Goal: Complete application form: Complete application form

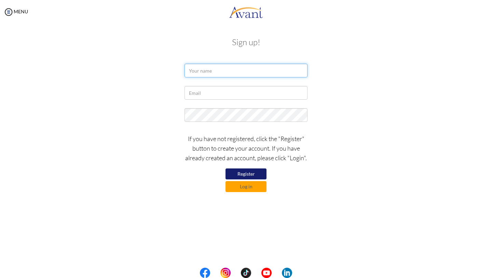
click at [249, 69] on input "text" at bounding box center [246, 71] width 123 height 14
type input "[PERSON_NAME]"
click at [228, 102] on div at bounding box center [245, 94] width 133 height 17
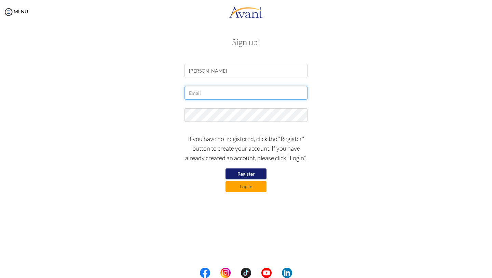
click at [224, 90] on input "text" at bounding box center [246, 93] width 123 height 14
type input "[EMAIL_ADDRESS][DOMAIN_NAME]"
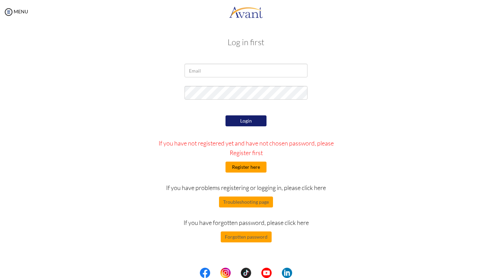
click at [250, 167] on button "Register here" at bounding box center [246, 166] width 41 height 11
click at [240, 122] on button "Login" at bounding box center [246, 120] width 41 height 11
click at [243, 162] on button "Register here" at bounding box center [246, 166] width 41 height 11
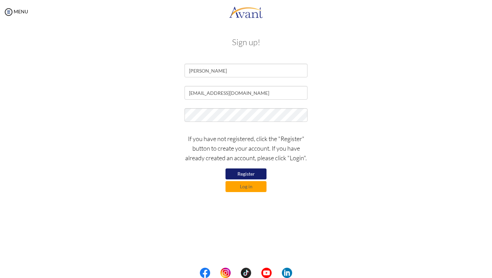
click at [243, 174] on button "Register" at bounding box center [246, 173] width 41 height 11
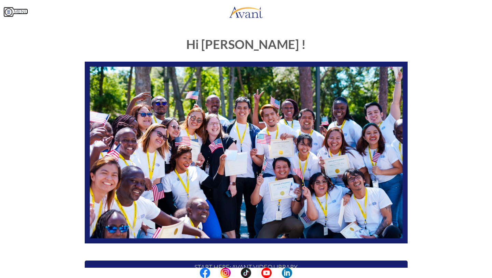
click at [11, 10] on img at bounding box center [8, 12] width 10 height 10
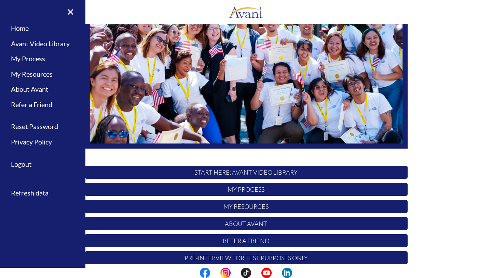
scroll to position [102, 0]
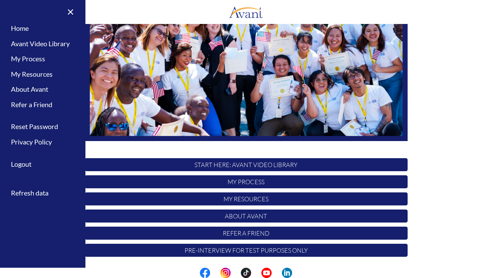
click at [232, 182] on p "My Process" at bounding box center [246, 181] width 323 height 13
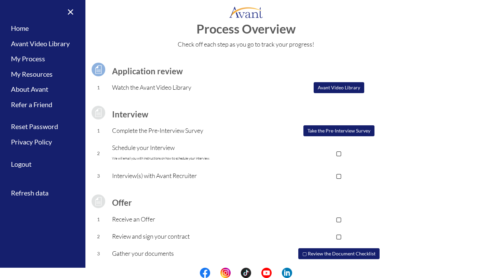
scroll to position [0, 0]
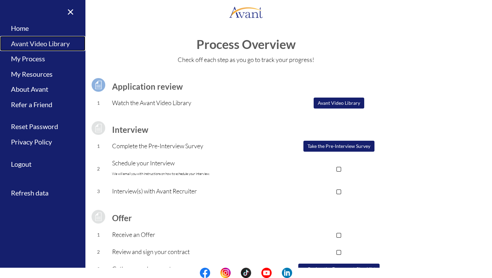
click at [67, 44] on link "Avant Video Library" at bounding box center [42, 43] width 85 height 15
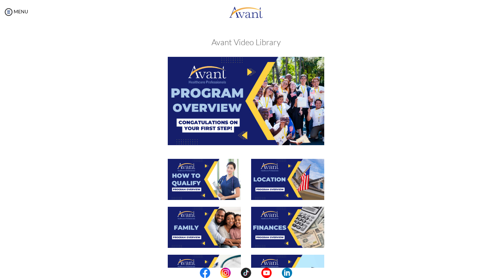
click at [237, 110] on img at bounding box center [246, 101] width 157 height 88
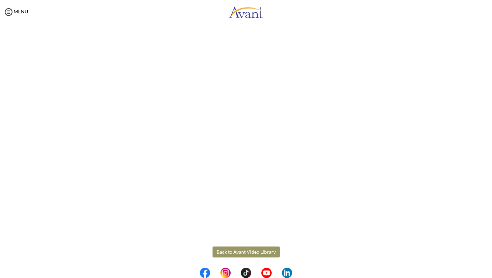
scroll to position [57, 0]
click at [221, 249] on body "Maintenance break. Please come back in 2 hours. MENU My Status What is the next…" at bounding box center [246, 139] width 492 height 278
click at [236, 246] on button "Back to Avant Video Library" at bounding box center [246, 249] width 67 height 11
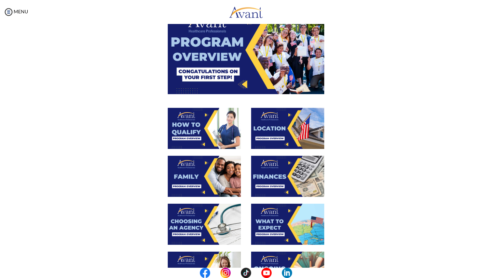
scroll to position [55, 0]
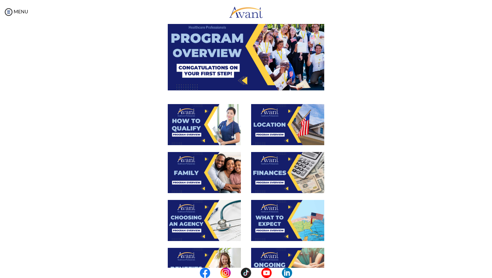
click at [202, 124] on img at bounding box center [204, 124] width 73 height 41
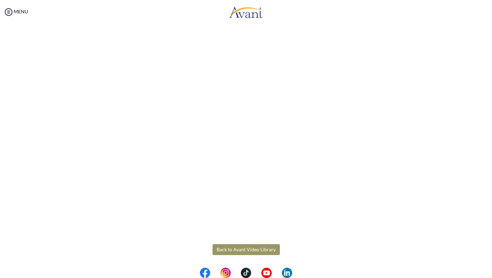
scroll to position [58, 0]
click at [270, 246] on body "Maintenance break. Please come back in 2 hours. MENU My Status What is the next…" at bounding box center [246, 139] width 492 height 278
click at [268, 251] on button "Back to Avant Video Library" at bounding box center [246, 249] width 67 height 11
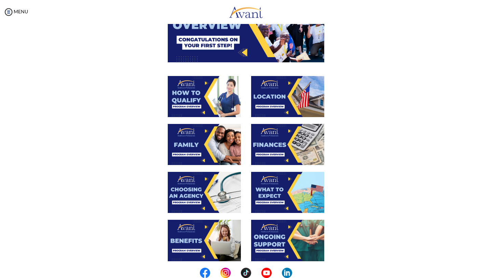
scroll to position [83, 0]
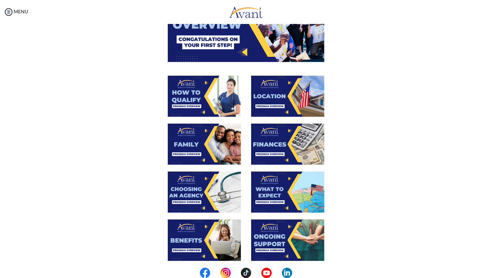
click at [281, 96] on img at bounding box center [287, 96] width 73 height 41
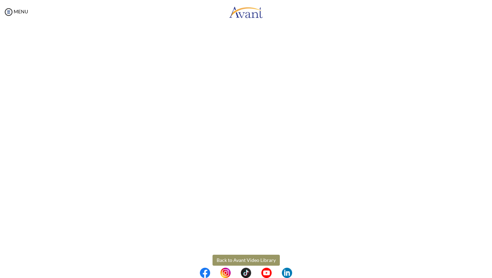
scroll to position [59, 0]
click at [269, 249] on body "Maintenance break. Please come back in 2 hours. MENU My Status What is the next…" at bounding box center [246, 139] width 492 height 278
click at [258, 253] on button "Back to Avant Video Library" at bounding box center [246, 249] width 67 height 11
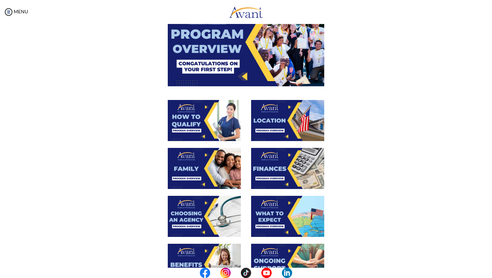
scroll to position [63, 0]
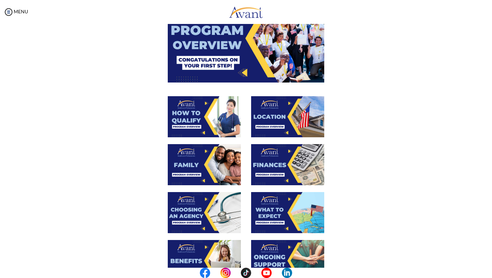
click at [212, 164] on img at bounding box center [204, 164] width 73 height 41
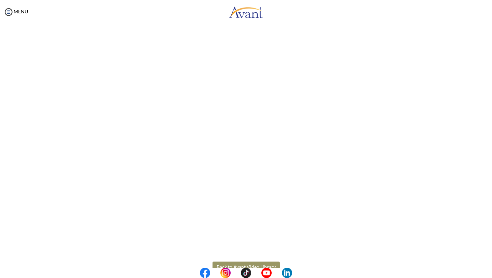
scroll to position [132, 0]
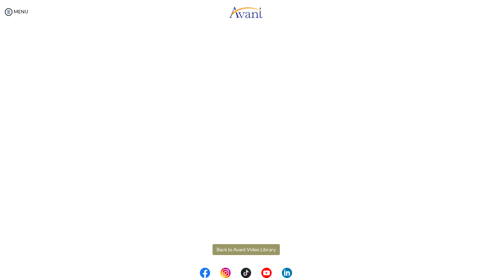
click at [251, 250] on body "Maintenance break. Please come back in 2 hours. MENU My Status What is the next…" at bounding box center [246, 139] width 492 height 278
click at [251, 250] on button "Back to Avant Video Library" at bounding box center [246, 249] width 67 height 11
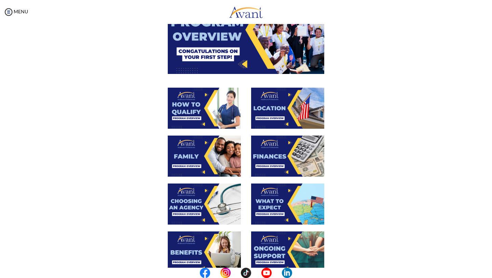
scroll to position [86, 0]
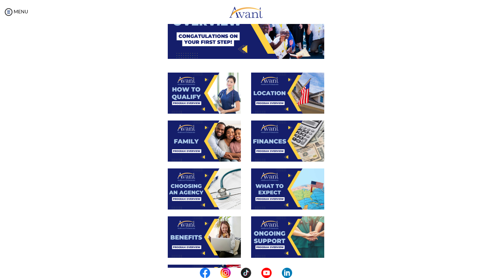
click at [274, 134] on img at bounding box center [287, 140] width 73 height 41
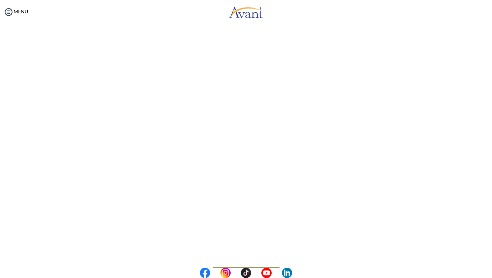
scroll to position [59, 0]
click at [262, 249] on body "Maintenance break. Please come back in 2 hours. MENU My Status What is the next…" at bounding box center [246, 139] width 492 height 278
click at [262, 252] on button "Back to Avant Video Library" at bounding box center [246, 249] width 67 height 11
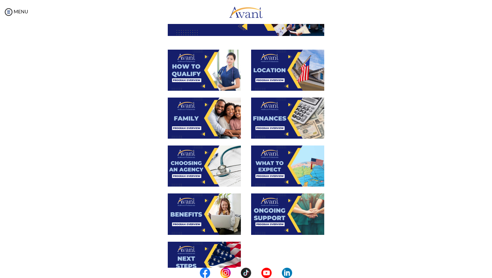
scroll to position [110, 0]
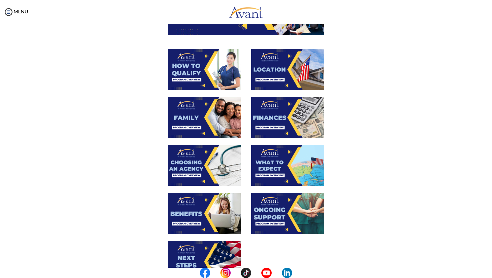
click at [206, 163] on img at bounding box center [204, 165] width 73 height 41
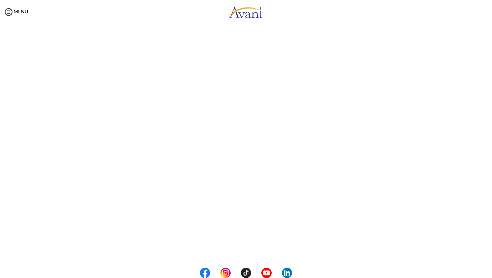
scroll to position [132, 0]
click at [255, 252] on body "Maintenance break. Please come back in 2 hours. MENU My Status What is the next…" at bounding box center [246, 139] width 492 height 278
click at [260, 248] on button "Back to Avant Video Library" at bounding box center [246, 249] width 67 height 11
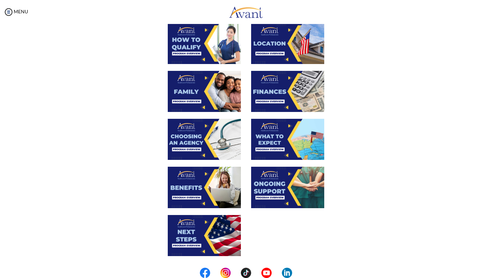
scroll to position [136, 0]
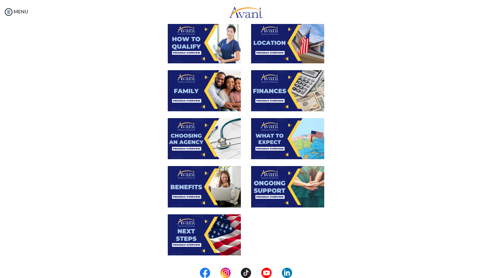
click at [283, 139] on img at bounding box center [287, 138] width 73 height 41
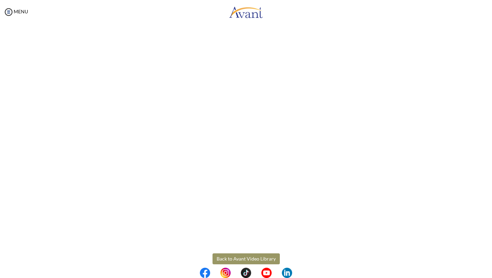
scroll to position [132, 0]
click at [274, 247] on body "Maintenance break. Please come back in 2 hours. MENU My Status What is the next…" at bounding box center [246, 139] width 492 height 278
click at [274, 247] on button "Back to Avant Video Library" at bounding box center [246, 249] width 67 height 11
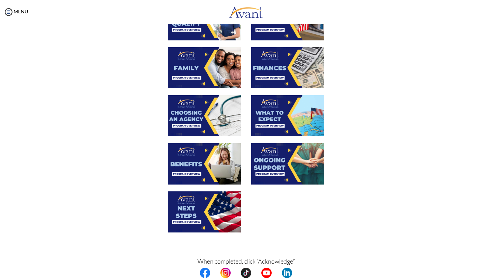
scroll to position [163, 0]
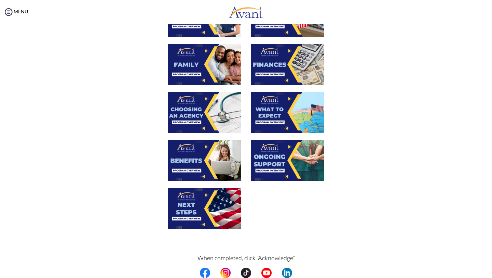
click at [291, 107] on img at bounding box center [287, 112] width 73 height 41
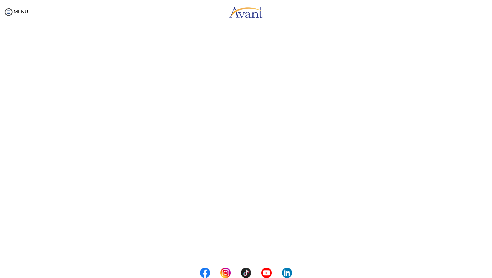
scroll to position [132, 0]
click at [270, 248] on body "Maintenance break. Please come back in 2 hours. MENU My Status What is the next…" at bounding box center [246, 139] width 492 height 278
click at [270, 248] on button "Back to Avant Video Library" at bounding box center [246, 249] width 67 height 11
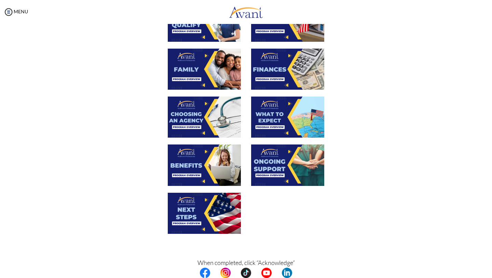
scroll to position [161, 0]
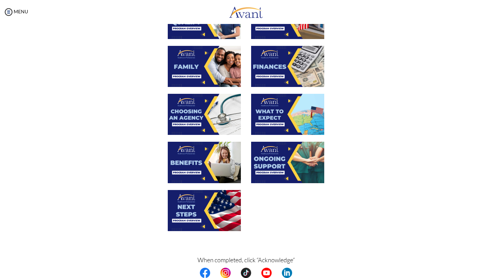
click at [215, 156] on img at bounding box center [204, 161] width 73 height 41
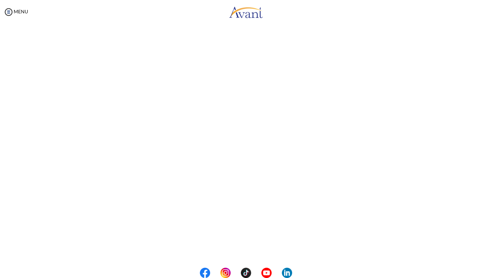
scroll to position [132, 0]
click at [243, 248] on body "Maintenance break. Please come back in 2 hours. MENU My Status What is the next…" at bounding box center [246, 139] width 492 height 278
click at [247, 249] on button "Back to Avant Video Library" at bounding box center [246, 249] width 67 height 11
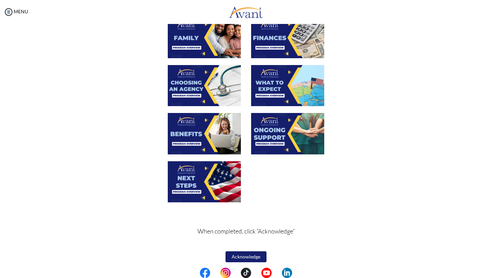
scroll to position [192, 0]
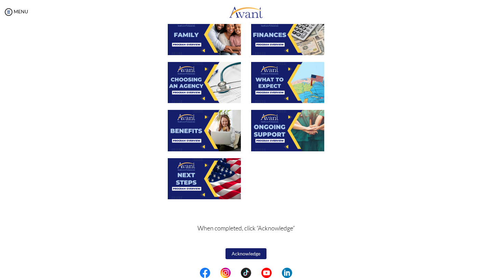
click at [277, 128] on img at bounding box center [287, 130] width 73 height 41
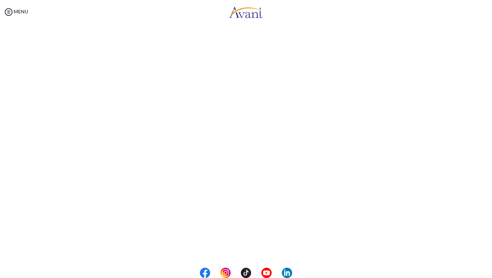
scroll to position [132, 0]
click at [259, 252] on body "Maintenance break. Please come back in 2 hours. MENU My Status What is the next…" at bounding box center [246, 139] width 492 height 278
click at [266, 248] on button "Back to Avant Video Library" at bounding box center [246, 249] width 67 height 11
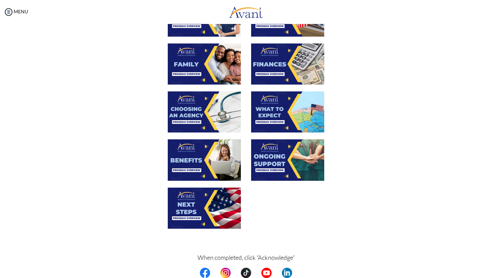
scroll to position [192, 0]
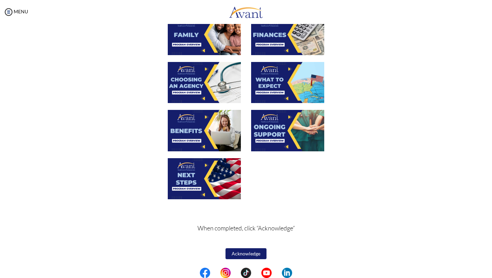
click at [211, 172] on img at bounding box center [204, 178] width 73 height 41
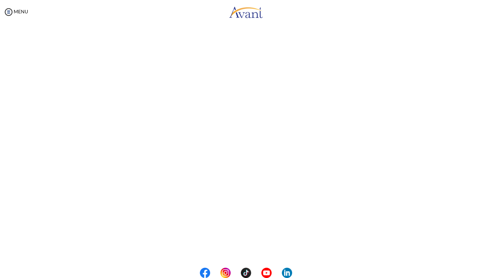
scroll to position [132, 0]
click at [256, 246] on body "Maintenance break. Please come back in 2 hours. MENU My Status What is the next…" at bounding box center [246, 139] width 492 height 278
click at [229, 252] on button "Back to Avant Video Library" at bounding box center [246, 249] width 67 height 11
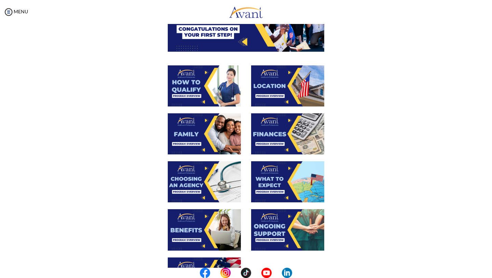
scroll to position [192, 0]
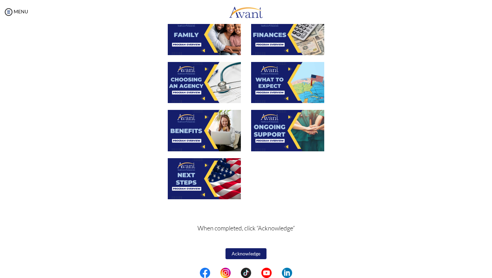
click at [243, 253] on button "Acknowledge" at bounding box center [246, 253] width 41 height 11
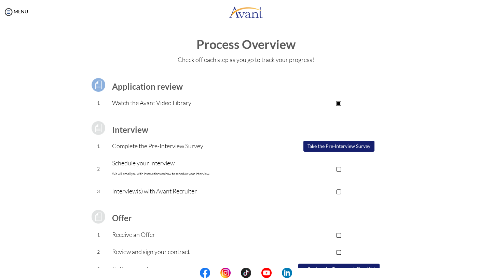
click at [329, 144] on button "Take the Pre-Interview Survey" at bounding box center [338, 145] width 71 height 11
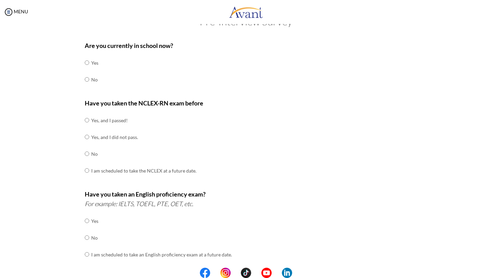
scroll to position [21, 0]
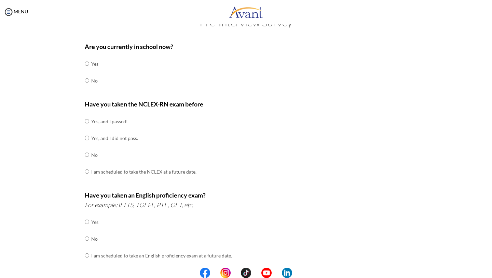
click at [89, 81] on td at bounding box center [90, 80] width 2 height 17
click at [85, 70] on input "radio" at bounding box center [87, 64] width 4 height 14
radio input "true"
click at [89, 120] on td at bounding box center [90, 121] width 2 height 17
click at [88, 121] on input "radio" at bounding box center [87, 121] width 4 height 14
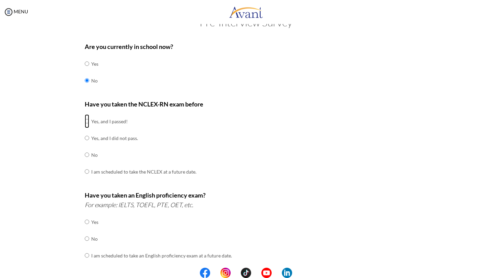
radio input "true"
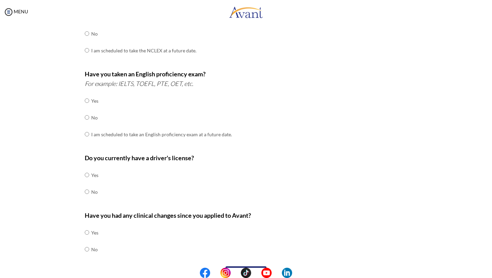
scroll to position [152, 0]
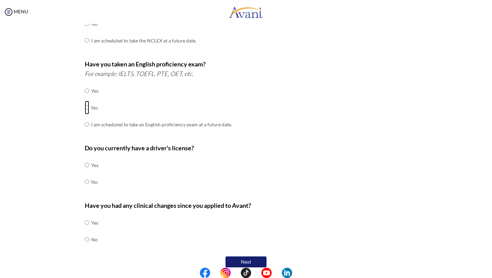
click at [86, 97] on input "radio" at bounding box center [87, 91] width 4 height 14
radio input "true"
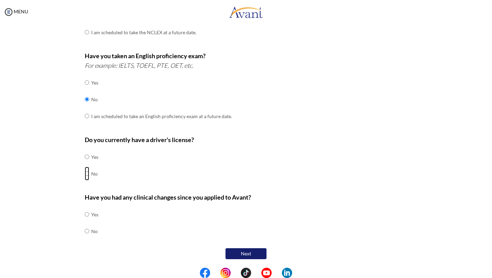
click at [86, 163] on input "radio" at bounding box center [87, 157] width 4 height 14
radio input "true"
click at [87, 221] on input "radio" at bounding box center [87, 214] width 4 height 14
radio input "true"
click at [231, 254] on button "Next" at bounding box center [246, 253] width 41 height 11
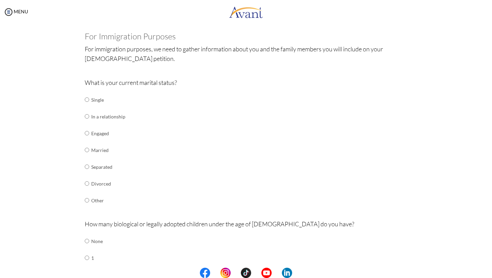
scroll to position [40, 0]
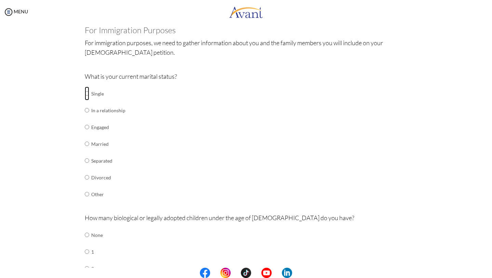
click at [88, 94] on input "radio" at bounding box center [87, 93] width 4 height 14
radio input "true"
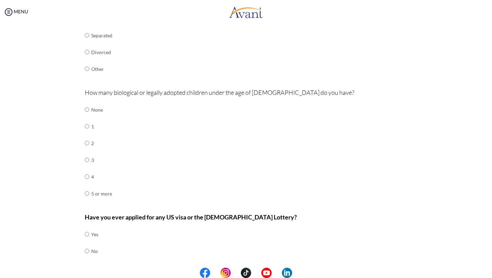
scroll to position [166, 0]
click at [86, 109] on input "radio" at bounding box center [87, 109] width 4 height 14
radio input "true"
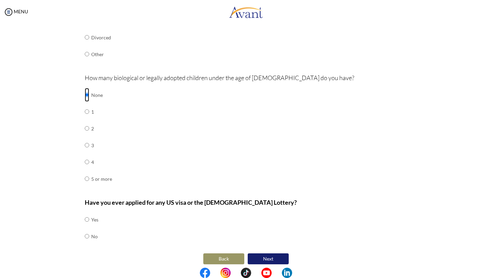
scroll to position [185, 0]
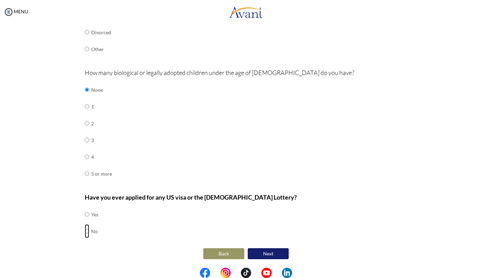
click at [89, 221] on input "radio" at bounding box center [87, 214] width 4 height 14
radio input "true"
click at [256, 250] on button "Next" at bounding box center [268, 253] width 41 height 11
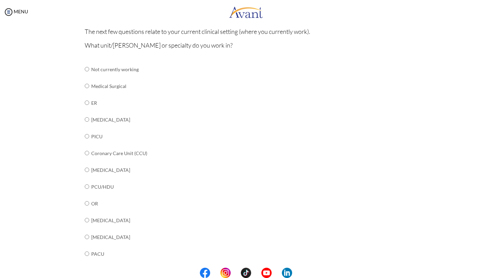
scroll to position [71, 0]
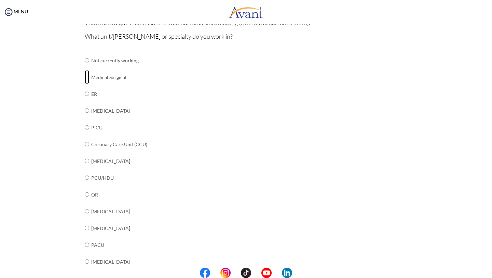
click at [87, 67] on input "radio" at bounding box center [87, 60] width 4 height 14
radio input "true"
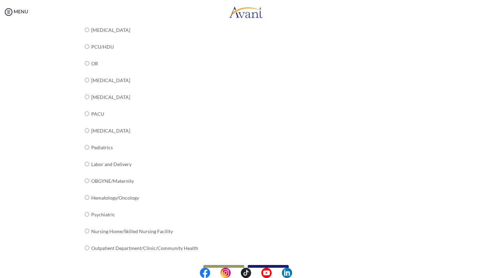
scroll to position [218, 0]
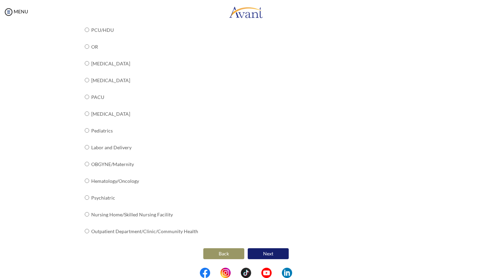
click at [270, 254] on button "Next" at bounding box center [268, 253] width 41 height 11
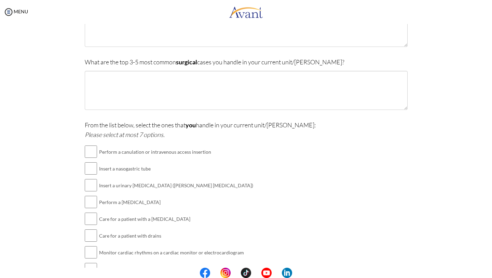
scroll to position [132, 0]
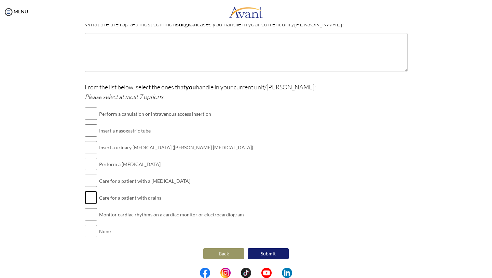
click at [94, 198] on input "checkbox" at bounding box center [91, 197] width 12 height 14
checkbox input "true"
click at [95, 180] on input "checkbox" at bounding box center [91, 181] width 12 height 14
checkbox input "true"
click at [94, 164] on input "checkbox" at bounding box center [91, 164] width 12 height 14
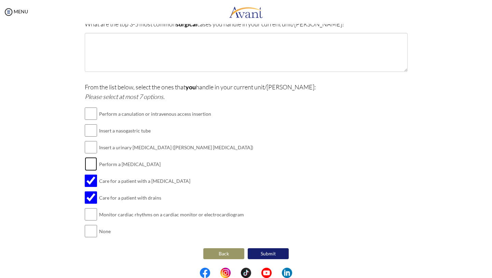
checkbox input "true"
click at [93, 148] on input "checkbox" at bounding box center [91, 147] width 12 height 14
checkbox input "true"
click at [93, 113] on input "checkbox" at bounding box center [91, 114] width 12 height 14
checkbox input "true"
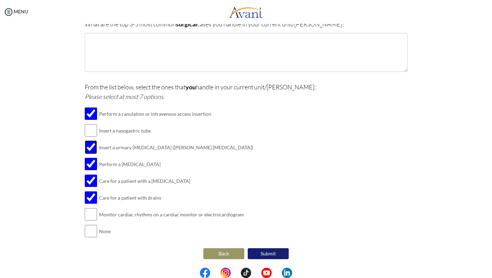
click at [93, 152] on input "checkbox" at bounding box center [91, 147] width 12 height 14
checkbox input "false"
click at [118, 215] on td "Monitor cardiac rhythms on a cardiac monitor or electrocardiogram" at bounding box center [176, 214] width 154 height 17
click at [92, 213] on input "checkbox" at bounding box center [91, 214] width 12 height 14
checkbox input "true"
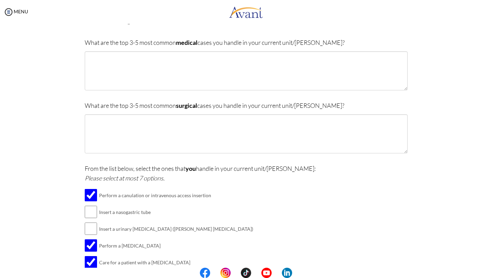
scroll to position [0, 0]
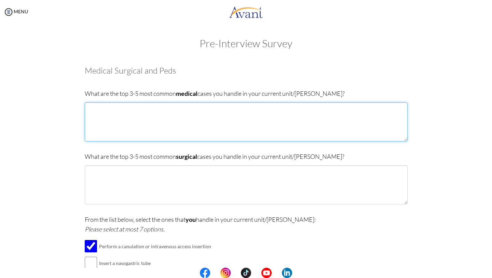
click at [109, 113] on textarea at bounding box center [246, 121] width 323 height 39
type textarea "-[MEDICAL_DATA] -[MEDICAL_DATA] -TUBERCULOSIS"
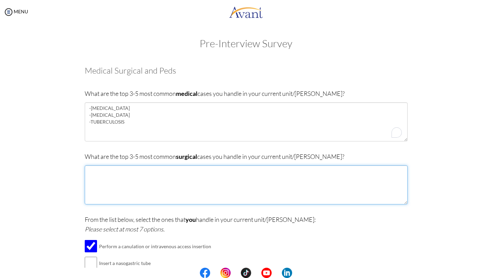
click at [120, 174] on textarea at bounding box center [246, 184] width 323 height 39
type textarea "-[MEDICAL_DATA] -[MEDICAL_DATA] -[MEDICAL_DATA]"
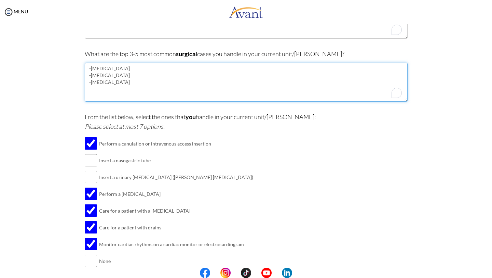
scroll to position [132, 0]
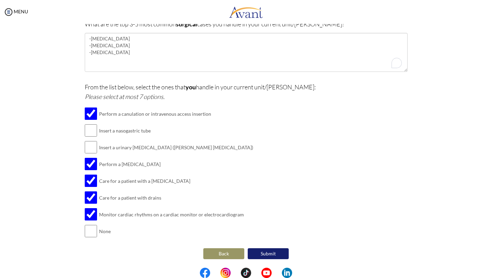
click at [267, 248] on button "Submit" at bounding box center [268, 253] width 41 height 11
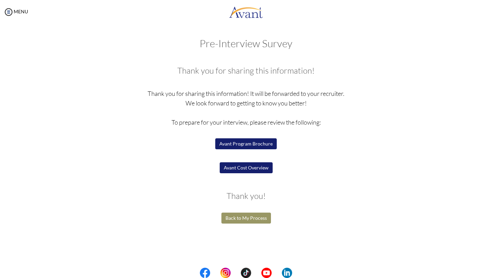
click at [259, 144] on button "Avant Program Brochure" at bounding box center [246, 143] width 62 height 11
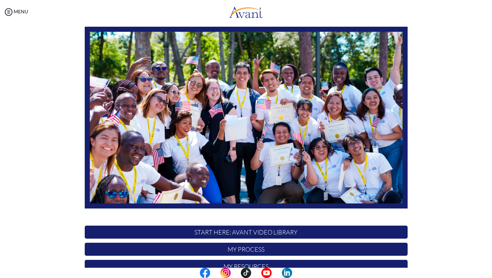
scroll to position [102, 0]
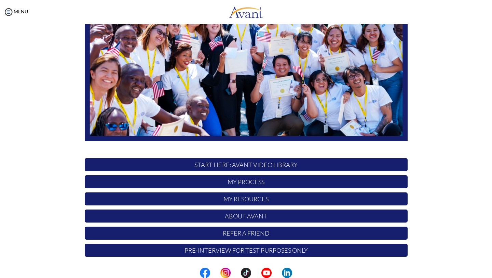
click at [239, 181] on p "My Process" at bounding box center [246, 181] width 323 height 13
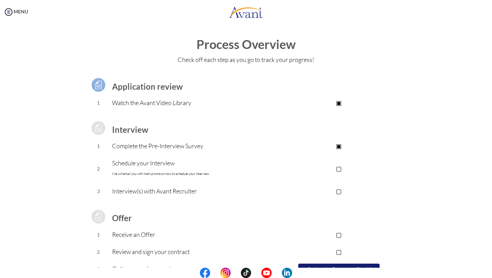
click at [339, 164] on p "▢" at bounding box center [338, 168] width 137 height 10
click at [342, 169] on p "▣" at bounding box center [338, 168] width 137 height 10
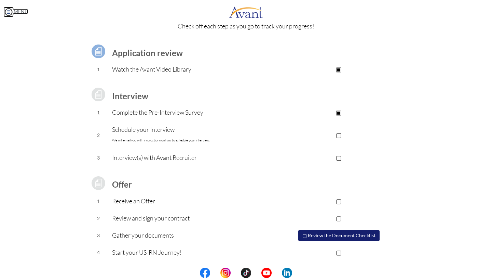
click at [17, 12] on link "MENU" at bounding box center [15, 12] width 25 height 6
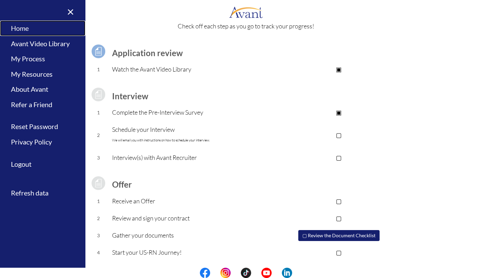
click at [34, 32] on link "Home" at bounding box center [42, 28] width 85 height 15
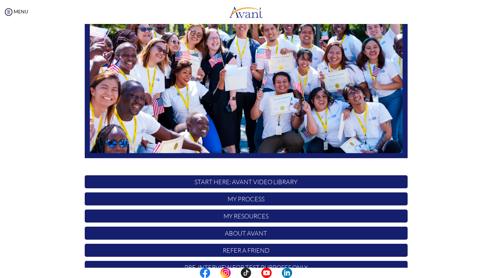
scroll to position [102, 0]
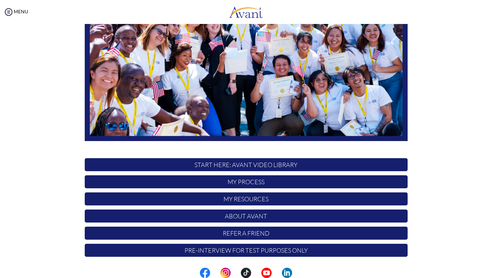
click at [222, 195] on p "My Resources" at bounding box center [246, 198] width 323 height 13
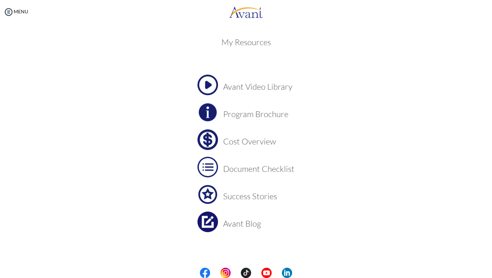
click at [228, 145] on h3 "Cost Overview" at bounding box center [258, 141] width 71 height 9
click at [252, 166] on h3 "Document Checklist" at bounding box center [258, 168] width 71 height 9
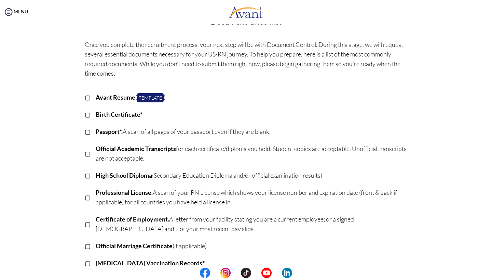
scroll to position [20, 0]
click at [157, 96] on link "Template" at bounding box center [150, 97] width 27 height 9
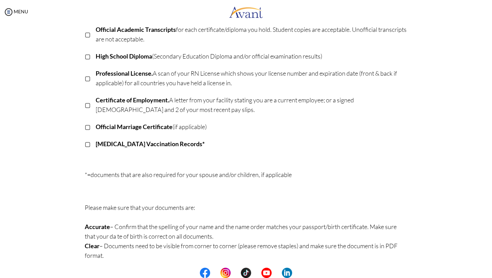
scroll to position [143, 0]
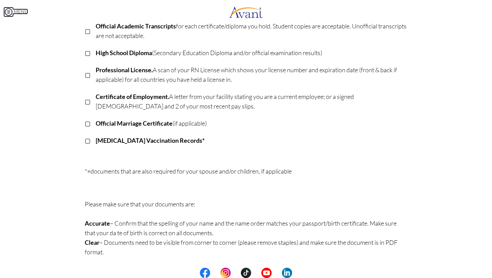
click at [10, 16] on img at bounding box center [8, 12] width 10 height 10
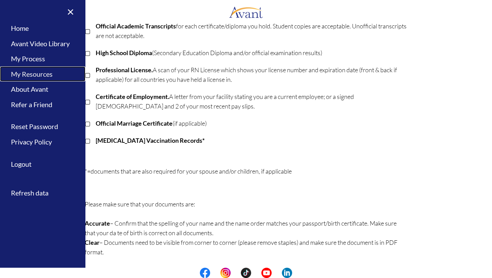
click at [49, 76] on link "My Resources" at bounding box center [42, 73] width 85 height 15
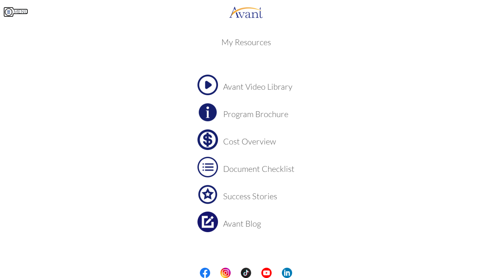
click at [10, 16] on img at bounding box center [8, 12] width 10 height 10
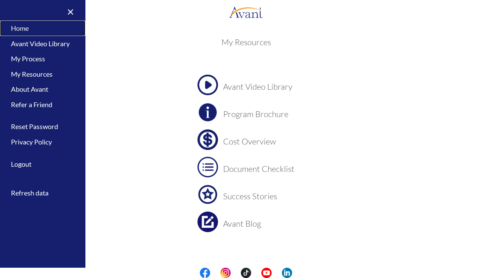
click at [34, 32] on link "Home" at bounding box center [42, 28] width 85 height 15
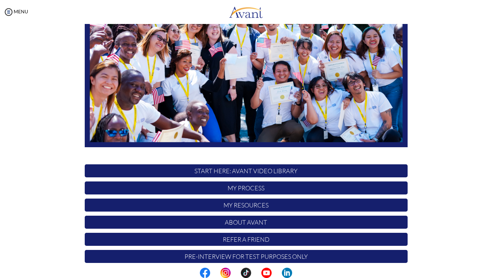
scroll to position [102, 0]
